Goal: Check status: Check status

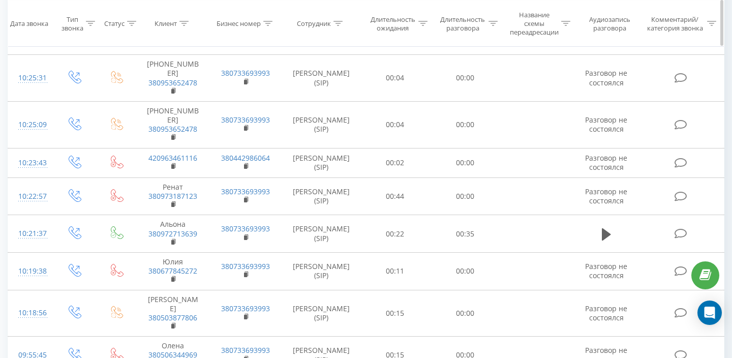
scroll to position [1881, 0]
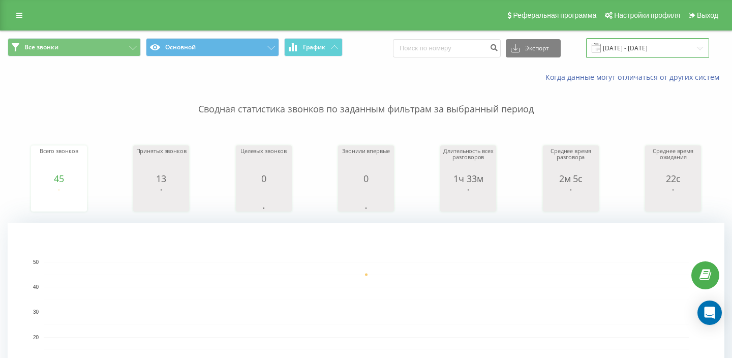
click at [628, 39] on input "[DATE] - [DATE]" at bounding box center [647, 48] width 123 height 20
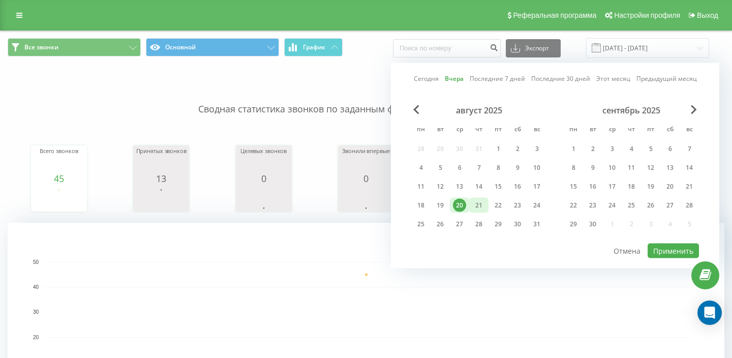
click at [475, 207] on div "21" at bounding box center [478, 205] width 13 height 13
click at [661, 252] on button "Применить" at bounding box center [673, 250] width 51 height 15
type input "[DATE] - [DATE]"
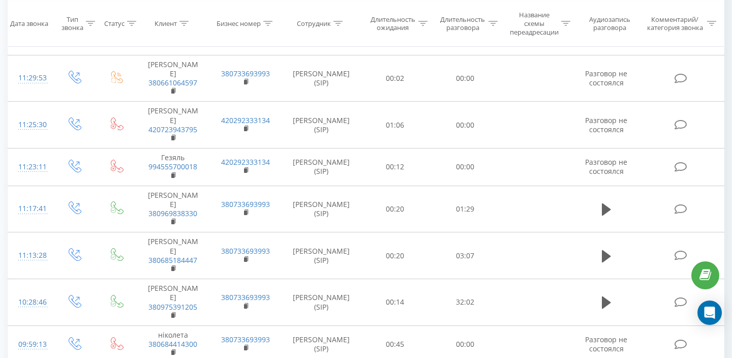
scroll to position [848, 0]
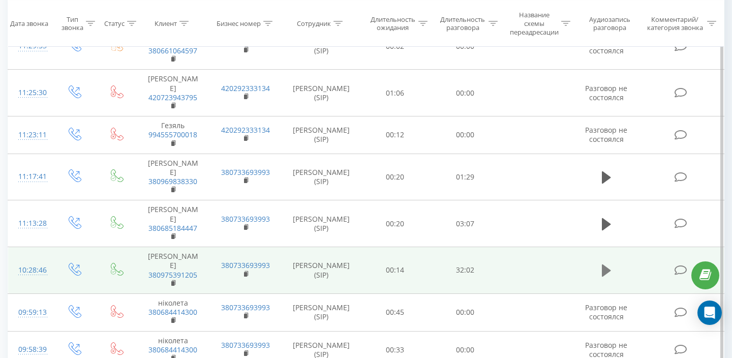
click at [604, 263] on icon at bounding box center [606, 270] width 9 height 14
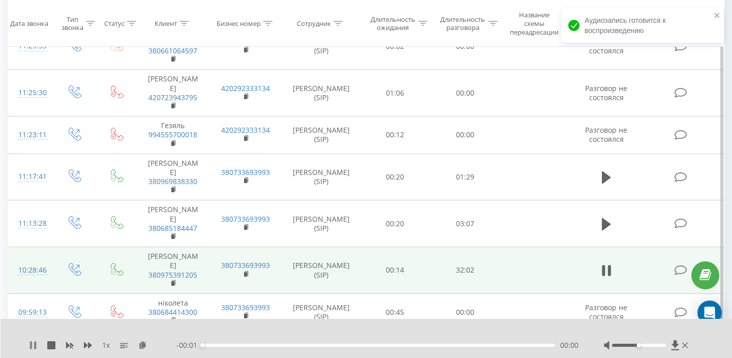
click at [33, 346] on icon at bounding box center [33, 345] width 8 height 8
click at [144, 346] on icon at bounding box center [142, 344] width 9 height 7
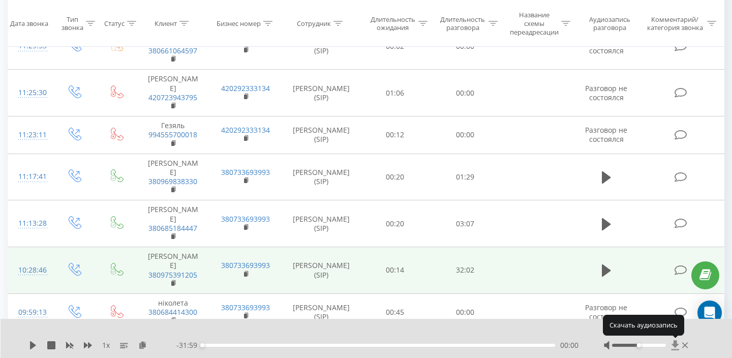
click at [679, 346] on icon at bounding box center [675, 345] width 9 height 10
click at [675, 345] on icon at bounding box center [675, 345] width 8 height 10
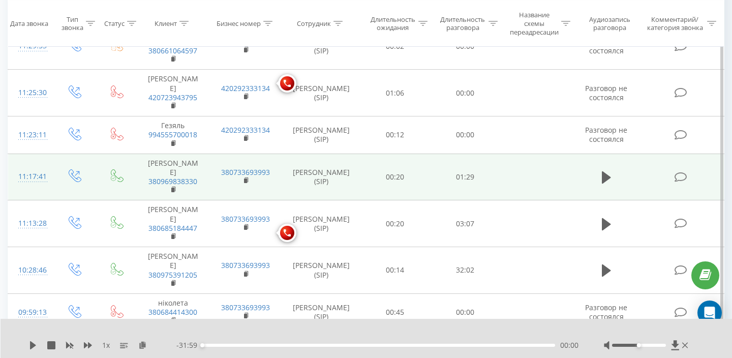
scroll to position [0, 0]
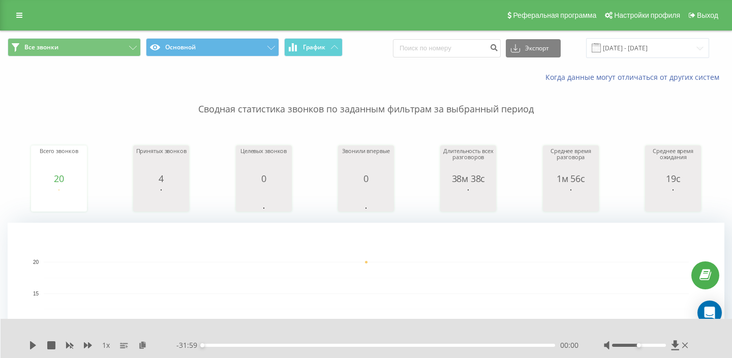
click at [643, 58] on div "Все звонки Основной График Экспорт .csv .xls .xlsx 21.08.2025 - 21.08.2025" at bounding box center [366, 48] width 731 height 34
click at [640, 50] on input "[DATE] - [DATE]" at bounding box center [647, 48] width 123 height 20
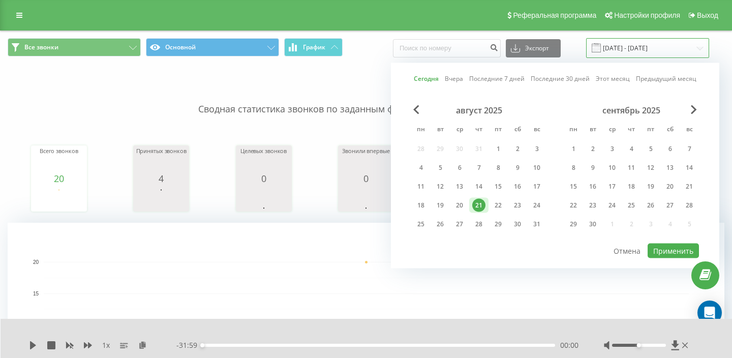
click at [640, 50] on input "[DATE] - [DATE]" at bounding box center [647, 48] width 123 height 20
click at [496, 152] on div "1" at bounding box center [497, 148] width 13 height 13
click at [480, 206] on div "21" at bounding box center [478, 205] width 13 height 13
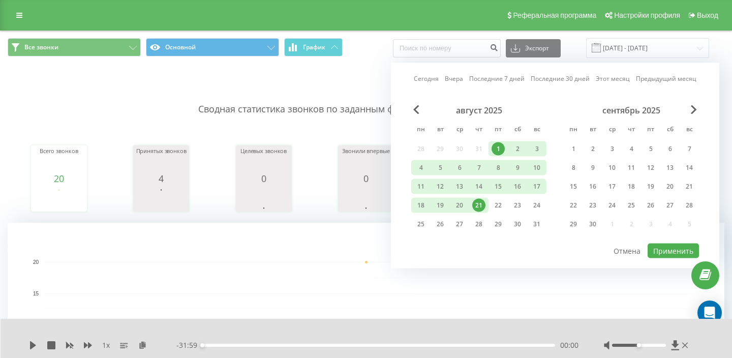
click at [664, 258] on div "Сегодня Вчера Последние 7 дней Последние 30 дней Этот месяц Предыдущий месяц ав…" at bounding box center [555, 165] width 328 height 205
click at [666, 248] on button "Применить" at bounding box center [673, 250] width 51 height 15
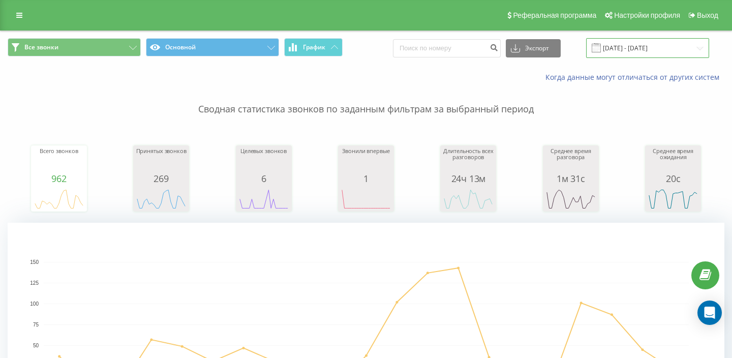
click at [663, 44] on input "01.08.2025 - 21.08.2025" at bounding box center [647, 48] width 123 height 20
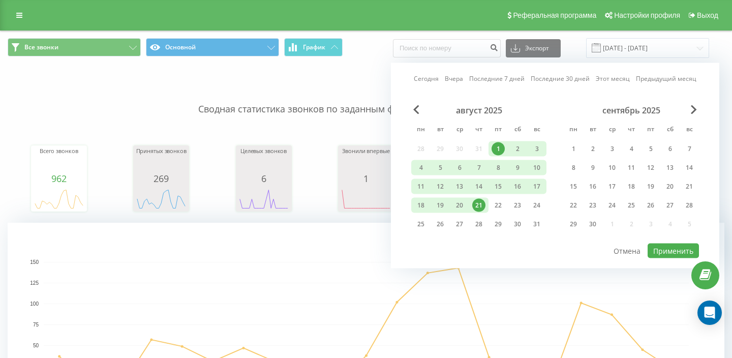
click at [498, 148] on div "1" at bounding box center [497, 148] width 13 height 13
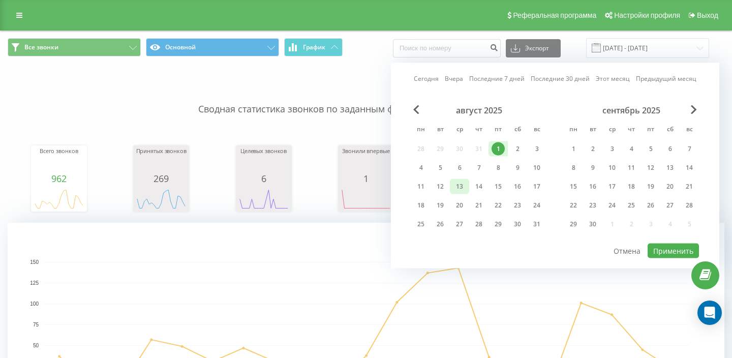
click at [457, 186] on div "13" at bounding box center [459, 186] width 13 height 13
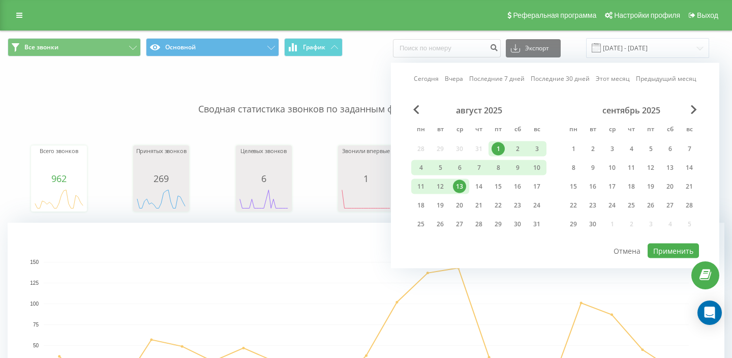
click at [460, 186] on div "13" at bounding box center [459, 186] width 13 height 13
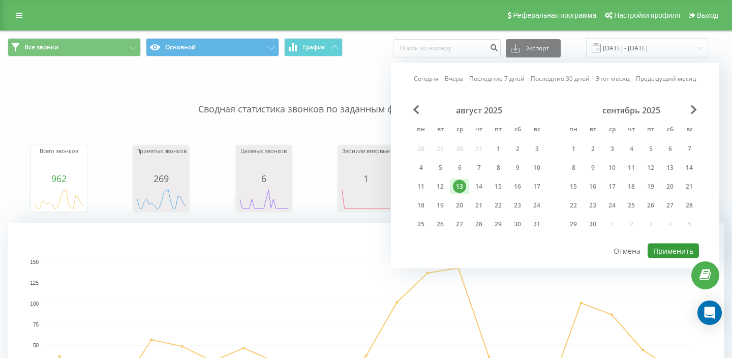
click at [678, 254] on button "Применить" at bounding box center [673, 250] width 51 height 15
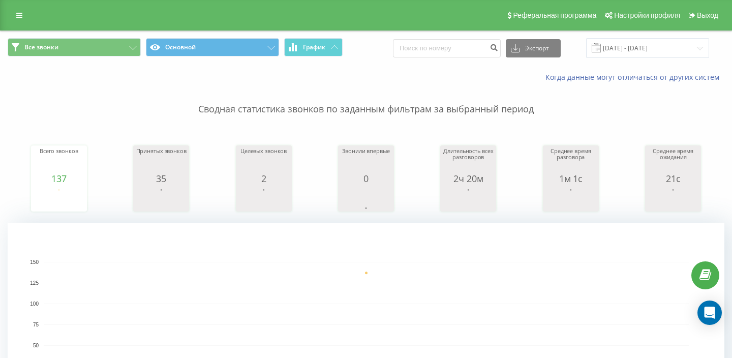
click at [625, 38] on div "Все звонки Основной График Экспорт .csv .xls .xlsx 13.08.2025 - 13.08.2025" at bounding box center [366, 48] width 731 height 34
click at [625, 49] on input "13.08.2025 - 13.08.2025" at bounding box center [647, 48] width 123 height 20
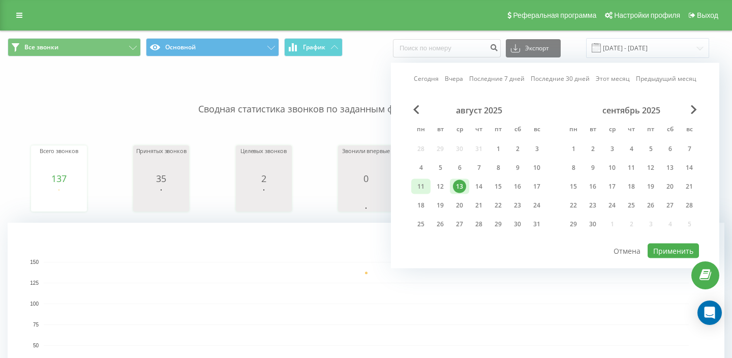
click at [425, 189] on div "11" at bounding box center [420, 186] width 13 height 13
click at [663, 256] on button "Применить" at bounding box center [673, 250] width 51 height 15
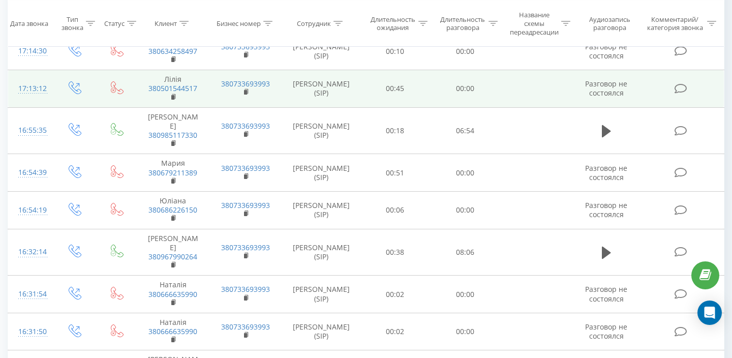
scroll to position [512, 0]
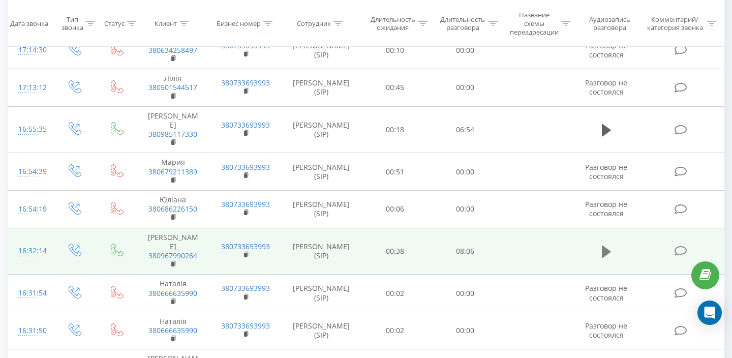
click at [605, 244] on icon at bounding box center [606, 251] width 9 height 14
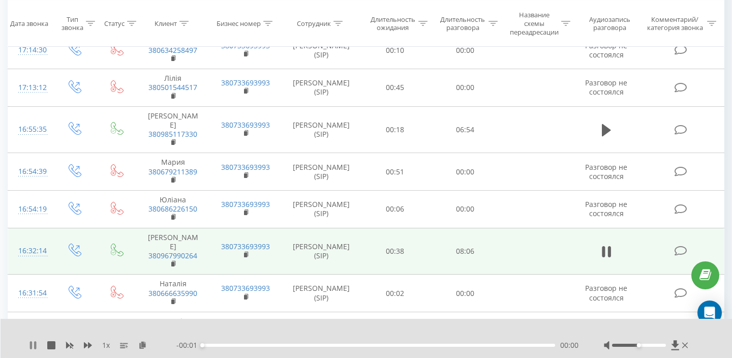
click at [35, 348] on icon at bounding box center [35, 345] width 2 height 8
click at [675, 343] on icon at bounding box center [675, 345] width 8 height 10
click at [674, 342] on icon at bounding box center [675, 345] width 8 height 10
click at [675, 344] on icon at bounding box center [675, 345] width 8 height 10
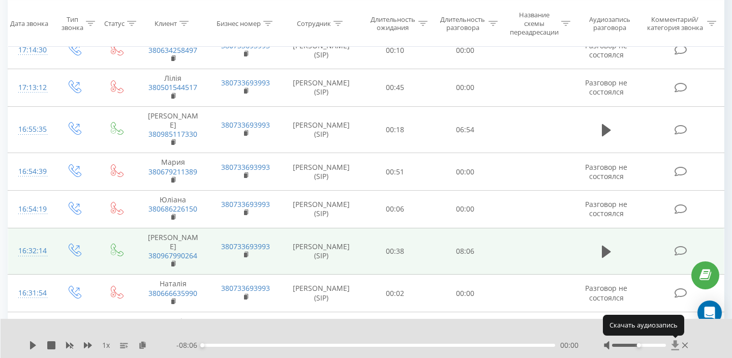
click at [675, 344] on icon at bounding box center [675, 345] width 8 height 10
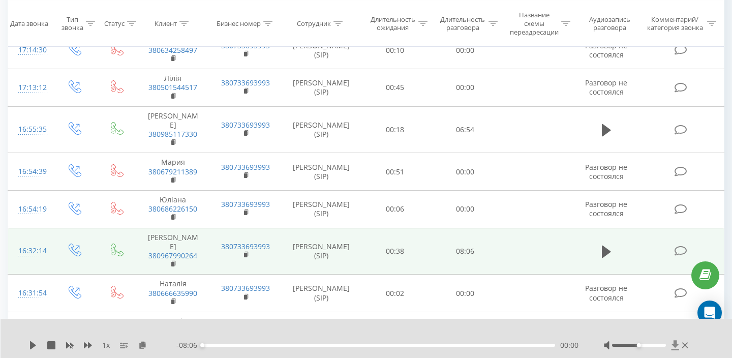
click at [675, 344] on icon at bounding box center [675, 345] width 8 height 10
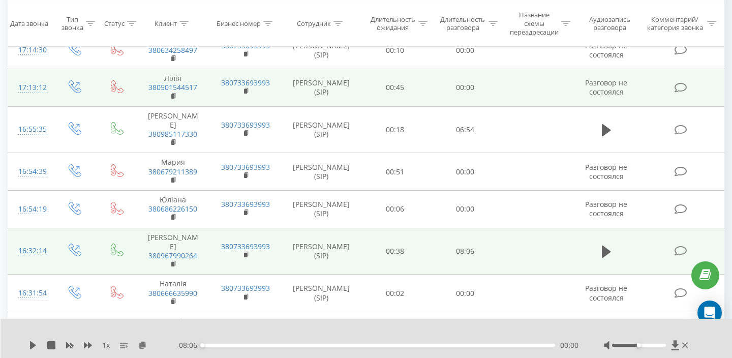
scroll to position [0, 0]
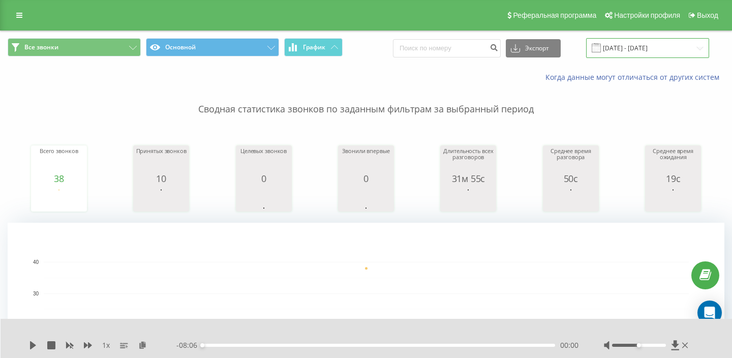
click at [639, 45] on input "11.08.2025 - 11.08.2025" at bounding box center [647, 48] width 123 height 20
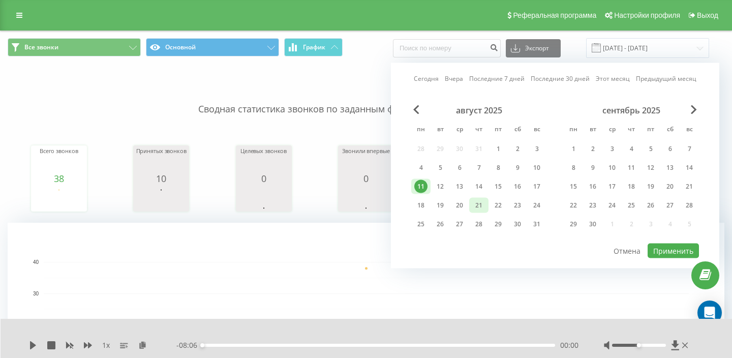
click at [473, 207] on div "21" at bounding box center [478, 205] width 13 height 13
click at [678, 249] on button "Применить" at bounding box center [673, 250] width 51 height 15
type input "[DATE] - [DATE]"
